Goal: Navigation & Orientation: Find specific page/section

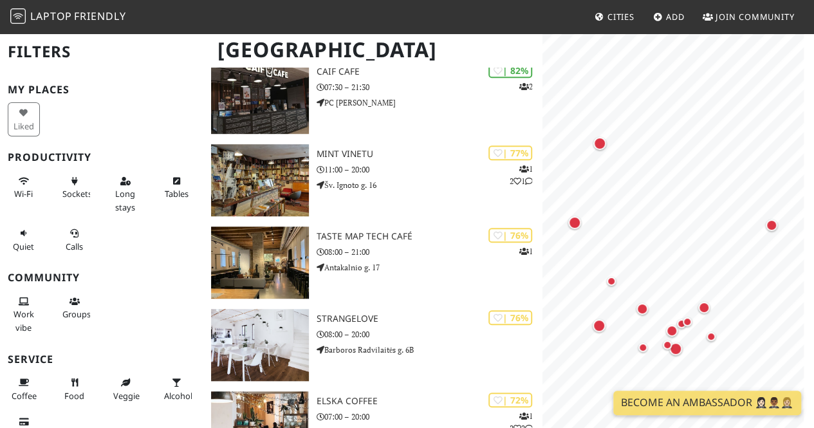
scroll to position [352, 0]
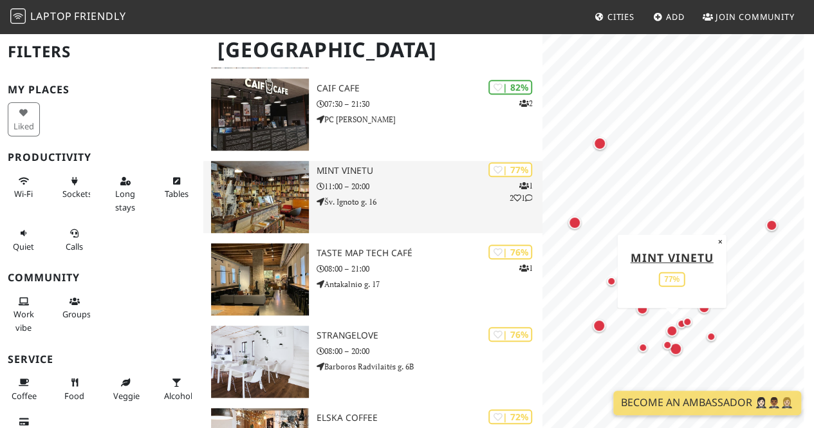
click at [373, 174] on h3 "Mint Vinetu" at bounding box center [430, 170] width 226 height 11
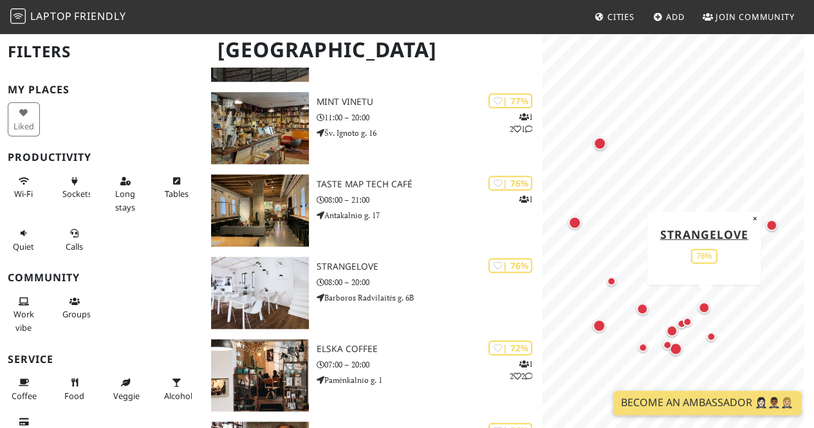
scroll to position [348, 0]
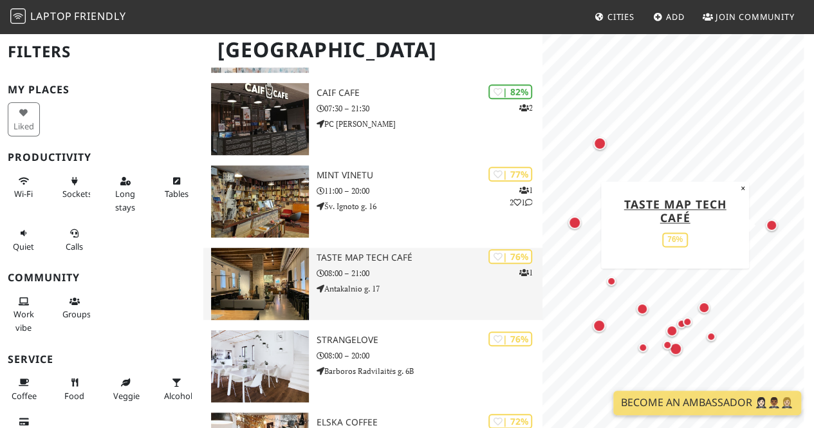
click at [277, 279] on img at bounding box center [260, 284] width 98 height 72
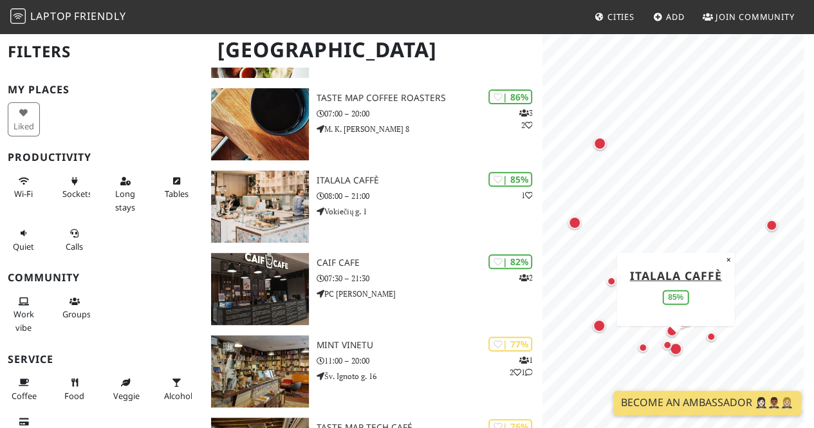
scroll to position [5, 0]
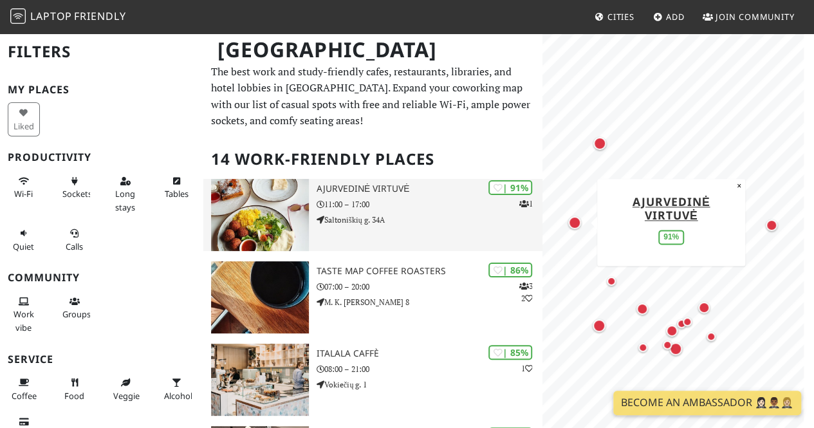
click at [247, 217] on img at bounding box center [260, 215] width 98 height 72
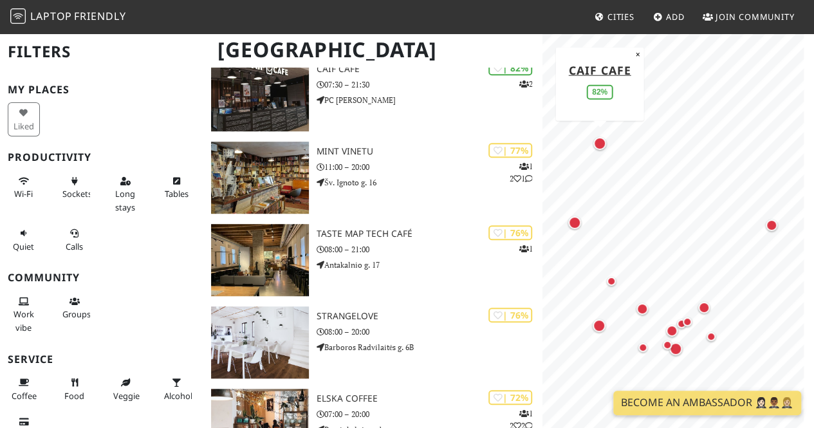
scroll to position [371, 0]
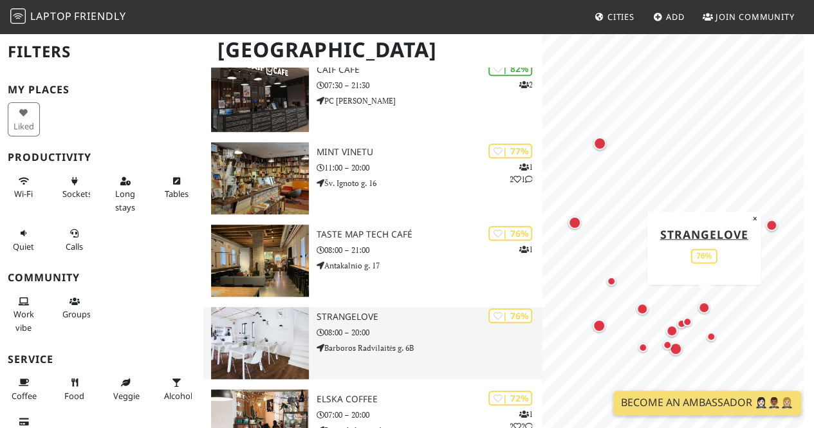
click at [247, 339] on img at bounding box center [260, 343] width 98 height 72
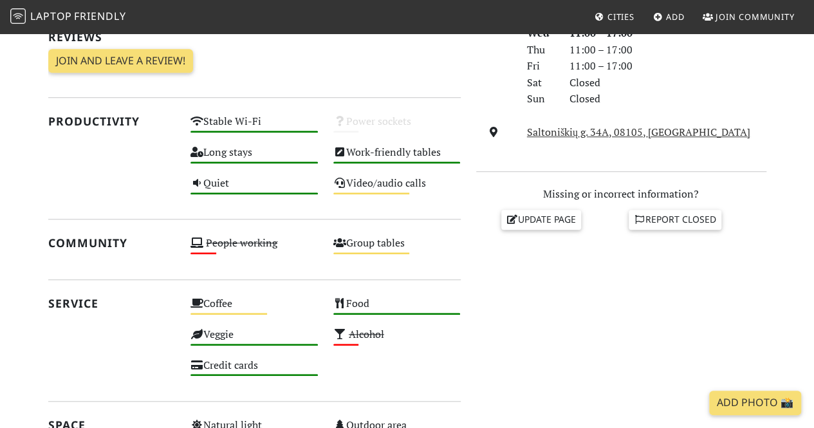
scroll to position [462, 0]
